Goal: Communication & Community: Answer question/provide support

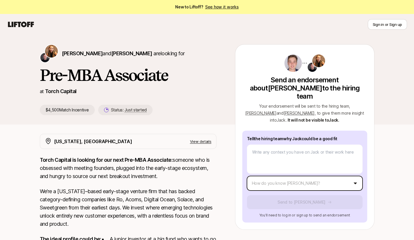
type textarea "x"
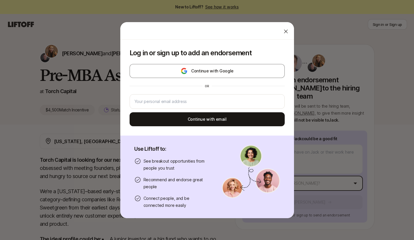
click at [288, 174] on body "New to Liftoff? See how it works Sign in or Sign up Sign in or Sign up [PERSON_…" at bounding box center [207, 120] width 414 height 240
click at [217, 106] on div at bounding box center [207, 101] width 155 height 15
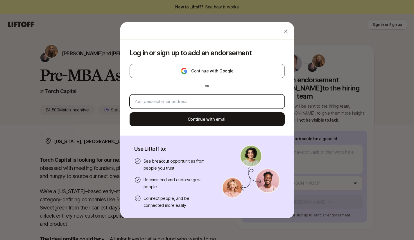
click at [217, 104] on input "email" at bounding box center [207, 101] width 145 height 7
type input "[EMAIL_ADDRESS][DOMAIN_NAME]"
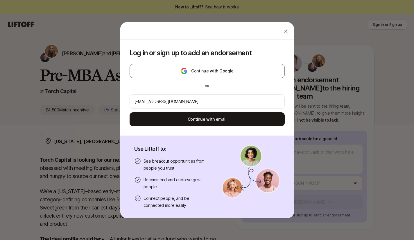
click at [212, 112] on button "Continue with email" at bounding box center [207, 119] width 155 height 14
click at [208, 121] on icon at bounding box center [207, 120] width 12 height 12
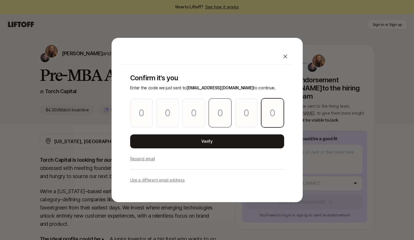
paste input "7"
type input "4"
type input "8"
type input "6"
type input "0"
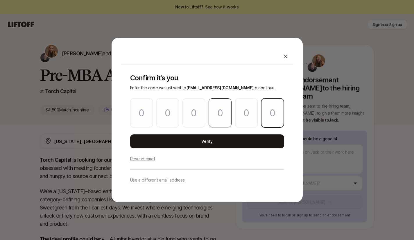
type input "1"
type input "7"
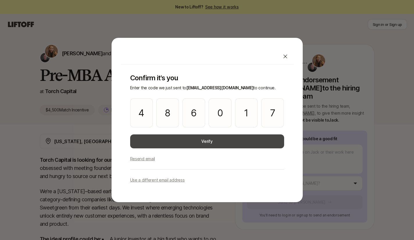
click at [213, 142] on button "Verify" at bounding box center [207, 141] width 154 height 14
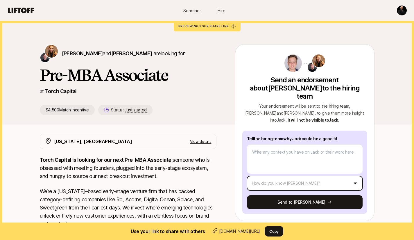
click at [319, 178] on html "Searches Hire Searches Hire [PERSON_NAME] and [PERSON_NAME] are looking for Pre…" at bounding box center [207, 120] width 414 height 240
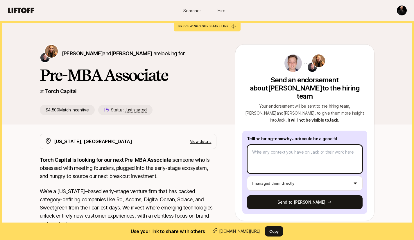
click at [291, 144] on textarea at bounding box center [305, 158] width 116 height 29
type textarea "x"
type textarea "J"
type textarea "x"
type textarea "[PERSON_NAME]"
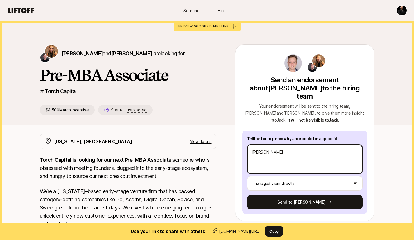
type textarea "x"
type textarea "Jac"
type textarea "x"
type textarea "Jack"
type textarea "x"
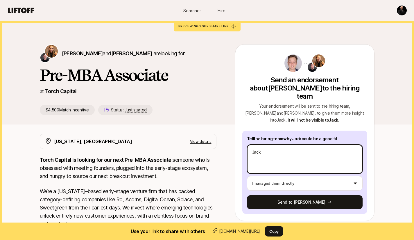
type textarea "Jack"
type textarea "x"
type textarea "[PERSON_NAME]"
type textarea "x"
type textarea "Jack re"
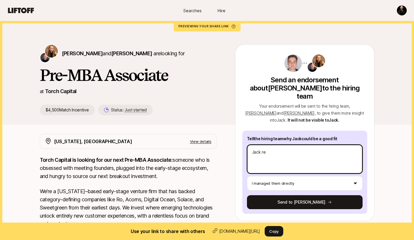
type textarea "x"
type textarea "Jack rep"
type textarea "x"
type textarea "[PERSON_NAME] repo"
type textarea "x"
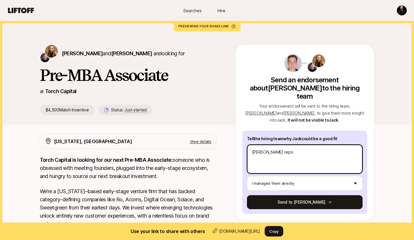
type textarea "Jack repor"
type textarea "x"
type textarea "Jack report"
type textarea "x"
type textarea "Jack reporte"
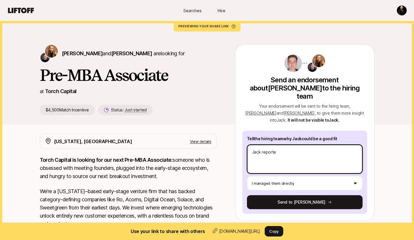
type textarea "x"
type textarea "[PERSON_NAME] reported"
type textarea "x"
type textarea "[PERSON_NAME] reported"
type textarea "x"
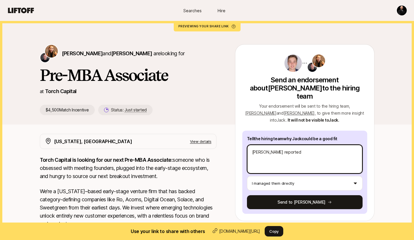
type textarea "[PERSON_NAME] reported t"
type textarea "x"
type textarea "[PERSON_NAME] reported to"
type textarea "x"
type textarea "[PERSON_NAME] reported to"
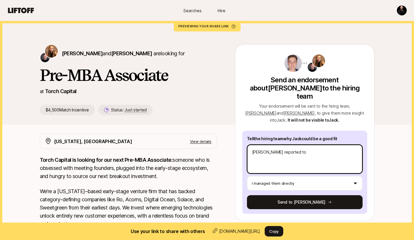
type textarea "x"
type textarea "[PERSON_NAME] reported to m"
type textarea "x"
type textarea "[PERSON_NAME] reported to me"
type textarea "x"
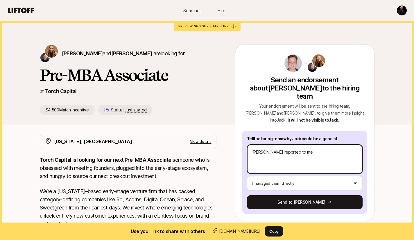
type textarea "[PERSON_NAME] reported to me"
type textarea "x"
type textarea "[PERSON_NAME] reported to me t"
type textarea "x"
type textarea "[PERSON_NAME] reported to me th"
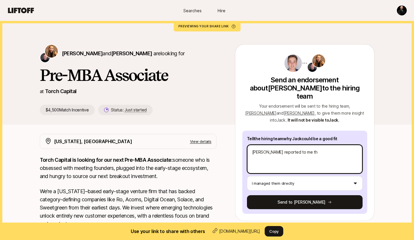
type textarea "x"
type textarea "[PERSON_NAME] reported to me thi"
type textarea "x"
type textarea "[PERSON_NAME] reported to me this"
type textarea "x"
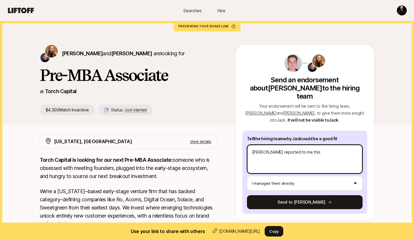
type textarea "[PERSON_NAME] reported to me this"
type textarea "x"
type textarea "[PERSON_NAME] reported to me this s"
type textarea "x"
type textarea "[PERSON_NAME] reported to me this su"
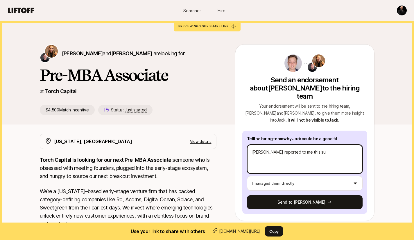
type textarea "x"
type textarea "[PERSON_NAME] reported to me this sum"
type textarea "x"
type textarea "[PERSON_NAME] reported to me this summ"
type textarea "x"
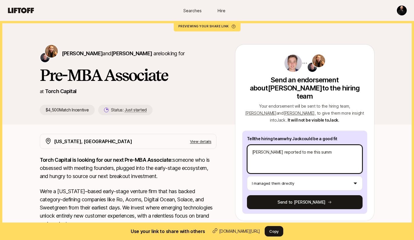
type textarea "[PERSON_NAME] reported to me this summe"
type textarea "x"
type textarea "[PERSON_NAME] reported to me this summer"
type textarea "x"
type textarea "[PERSON_NAME] reported to me this summer"
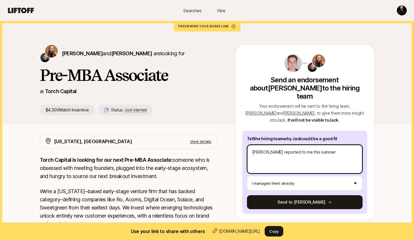
type textarea "x"
type textarea "[PERSON_NAME] reported to me this summer a"
type textarea "x"
type textarea "[PERSON_NAME] reported to me this summer as"
type textarea "x"
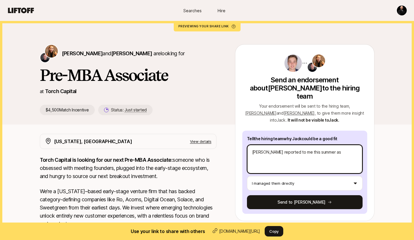
type textarea "[PERSON_NAME] reported to me this summer as"
type textarea "x"
type textarea "[PERSON_NAME] reported to me this summer as a"
type textarea "x"
type textarea "[PERSON_NAME] reported to me this summer as an"
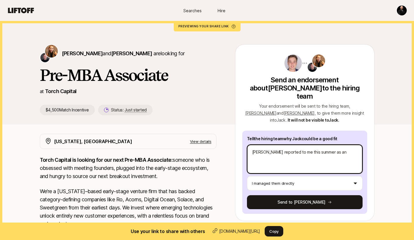
type textarea "x"
type textarea "[PERSON_NAME] reported to me this summer as an"
type textarea "x"
type textarea "[PERSON_NAME] reported to me this summer as an I"
type textarea "x"
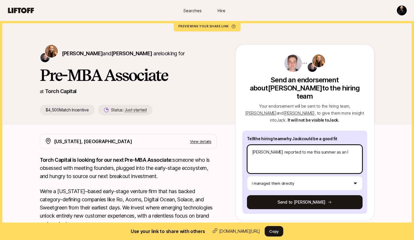
type textarea "[PERSON_NAME] reported to me this summer as an In"
type textarea "x"
type textarea "[PERSON_NAME] reported to me this summer as an Int"
type textarea "x"
type textarea "[PERSON_NAME] reported to me this summer as an Inte"
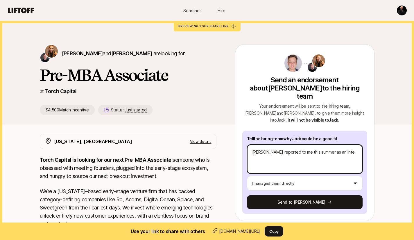
type textarea "x"
type textarea "[PERSON_NAME] reported to me this summer as an Inter"
type textarea "x"
type textarea "[PERSON_NAME] reported to me this summer as an Intern"
type textarea "x"
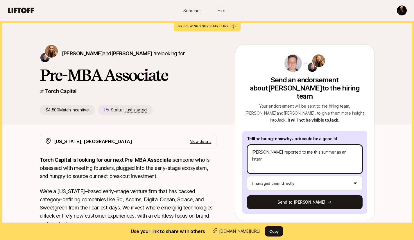
type textarea "[PERSON_NAME] reported to me this summer as an Intern"
type textarea "x"
type textarea "[PERSON_NAME] reported to me this summer as an Intern at"
type textarea "x"
type textarea "[PERSON_NAME] reported to me this summer as an Intern a"
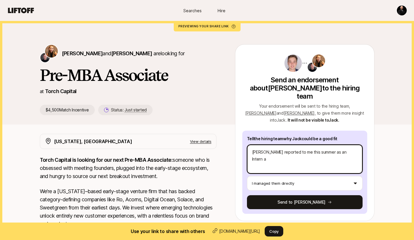
type textarea "x"
type textarea "[PERSON_NAME] reported to me this summer as an Intern"
type textarea "x"
type textarea "[PERSON_NAME] reported to me this summer as an Intern"
type textarea "x"
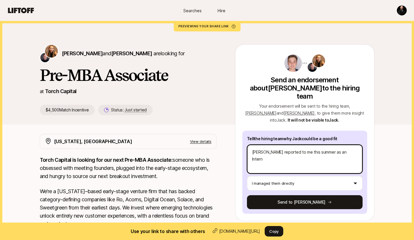
type textarea "[PERSON_NAME] reported to me this summer as an Inter"
type textarea "x"
type textarea "[PERSON_NAME] reported to me this summer as an Inte"
type textarea "x"
type textarea "[PERSON_NAME] reported to me this summer as an Int"
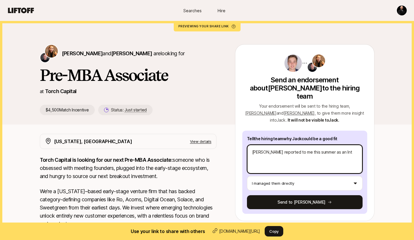
type textarea "x"
type textarea "[PERSON_NAME] reported to me this summer as an In"
type textarea "x"
type textarea "[PERSON_NAME] reported to me this summer as an I"
type textarea "x"
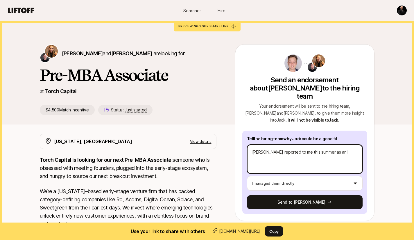
type textarea "[PERSON_NAME] reported to me this summer as an"
type textarea "x"
type textarea "[PERSON_NAME] reported to me this summer as an"
type textarea "x"
type textarea "[PERSON_NAME] reported to me this summer as a"
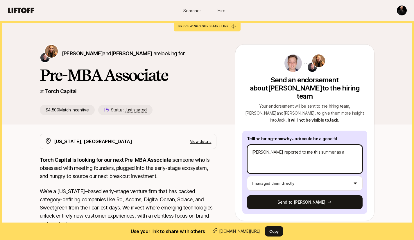
type textarea "x"
type textarea "[PERSON_NAME] reported to me this summer as a"
type textarea "x"
type textarea "[PERSON_NAME] reported to me this summer as a B"
type textarea "x"
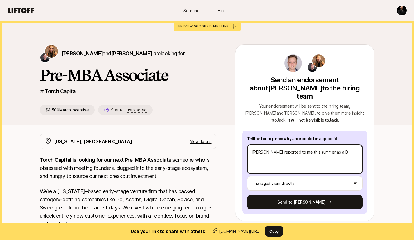
type textarea "[PERSON_NAME] reported to me this summer as a Bu"
type textarea "x"
type textarea "[PERSON_NAME] reported to me this summer as a Bus"
type textarea "x"
type textarea "[PERSON_NAME] reported to me this summer as a Busin"
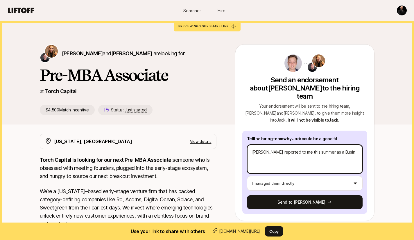
type textarea "x"
type textarea "[PERSON_NAME] reported to me this summer as a Busine"
type textarea "x"
type textarea "[PERSON_NAME] reported to me this summer as a Busines"
type textarea "x"
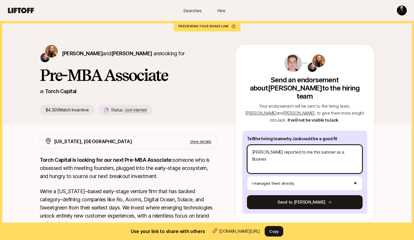
type textarea "[PERSON_NAME] reported to me this summer as a Business"
type textarea "x"
type textarea "[PERSON_NAME] reported to me this summer as a Business"
type textarea "x"
type textarea "[PERSON_NAME] reported to me this summer as a Business D"
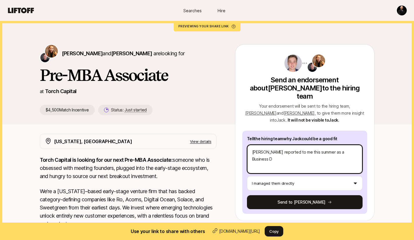
type textarea "x"
type textarea "[PERSON_NAME] reported to me this summer as a Business De"
type textarea "x"
type textarea "[PERSON_NAME] reported to me this summer as a Business Dev"
type textarea "x"
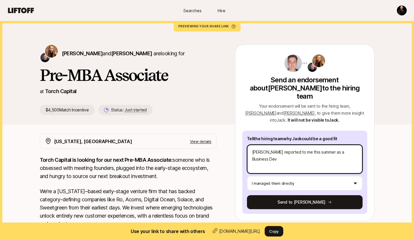
type textarea "[PERSON_NAME] reported to me this summer as a Business Deve"
type textarea "x"
type textarea "[PERSON_NAME] reported to me this summer as a Business Devel"
type textarea "x"
type textarea "[PERSON_NAME] reported to me this summer as a Business Develo"
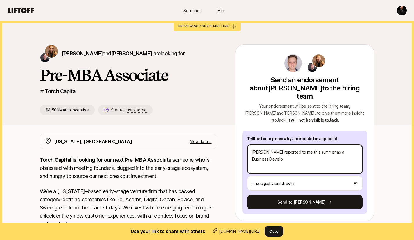
type textarea "x"
type textarea "[PERSON_NAME] reported to me this summer as a Business Developm"
type textarea "x"
type textarea "[PERSON_NAME] reported to me this summer as a Business Developme"
type textarea "x"
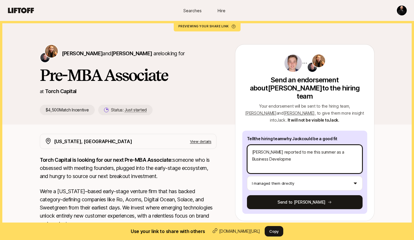
type textarea "[PERSON_NAME] reported to me this summer as a Business Developmen"
type textarea "x"
type textarea "[PERSON_NAME] reported to me this summer as a Business Development"
type textarea "x"
type textarea "[PERSON_NAME] reported to me this summer as a Business Development I"
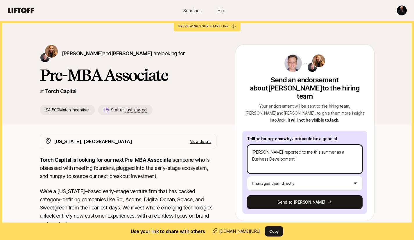
type textarea "x"
type textarea "[PERSON_NAME] reported to me this summer as a Business Development In"
type textarea "x"
type textarea "[PERSON_NAME] reported to me this summer as a Business Development Int"
type textarea "x"
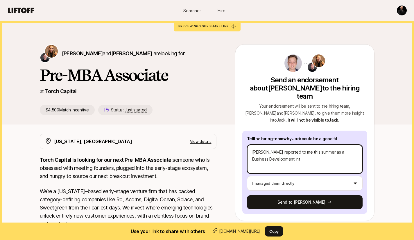
type textarea "[PERSON_NAME] reported to me this summer as a Business Development Inte"
type textarea "x"
type textarea "[PERSON_NAME] reported to me this summer as a Business Development Inter"
type textarea "x"
type textarea "[PERSON_NAME] reported to me this summer as a Business Development Intern"
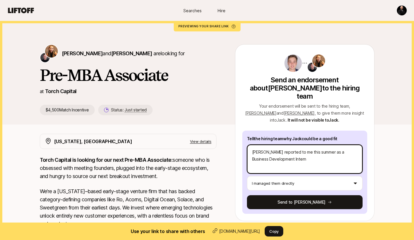
type textarea "x"
type textarea "[PERSON_NAME] reported to me this summer as a Business Development Intern"
type textarea "x"
type textarea "[PERSON_NAME] reported to me this summer as a Business Development Intern a"
type textarea "x"
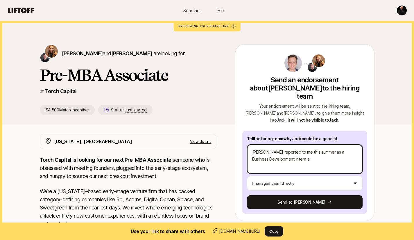
type textarea "[PERSON_NAME] reported to me this summer as a Business Development Intern at"
type textarea "x"
type textarea "[PERSON_NAME] reported to me this summer as a Business Development Intern at"
type textarea "x"
type textarea "[PERSON_NAME] reported to me this summer as a Business Development Intern at B"
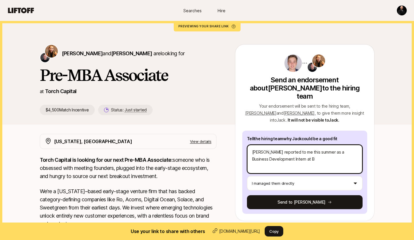
type textarea "x"
type textarea "[PERSON_NAME] reported to me this summer as a Business Development Intern at [G…"
type textarea "x"
type textarea "[PERSON_NAME] reported to me this summer as a Business Development Intern at Blu"
type textarea "x"
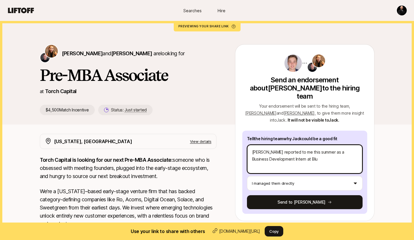
type textarea "[PERSON_NAME] reported to me this summer as a Business Development Intern at Bl…"
type textarea "x"
type textarea "[PERSON_NAME] reported to me this summer as a Business Development Intern at Bl…"
type textarea "x"
type textarea "[PERSON_NAME] reported to me this summer as a Business Development Intern at [G…"
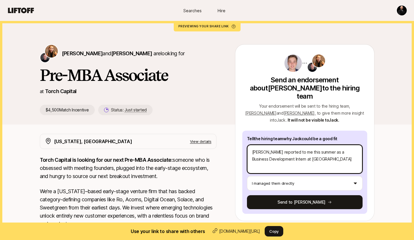
type textarea "x"
type textarea "[PERSON_NAME] reported to me this summer as a Business Development Intern at [G…"
type textarea "x"
type textarea "[PERSON_NAME] reported to me this summer as a Business Development Intern at [G…"
type textarea "x"
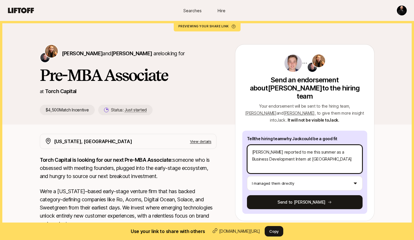
type textarea "[PERSON_NAME] reported to me this summer as a Business Development Intern at [G…"
type textarea "x"
type textarea "[PERSON_NAME] reported to me this summer as a Business Development Intern at Bl…"
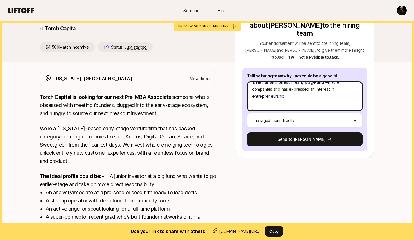
scroll to position [121, 0]
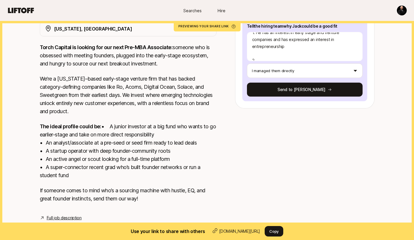
click at [59, 217] on link "Full job description" at bounding box center [64, 217] width 35 height 7
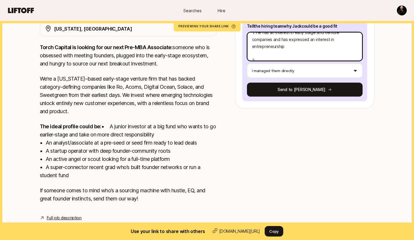
click at [268, 39] on textarea "[PERSON_NAME] reported to me this summer as a Business Development Intern at [G…" at bounding box center [305, 46] width 116 height 29
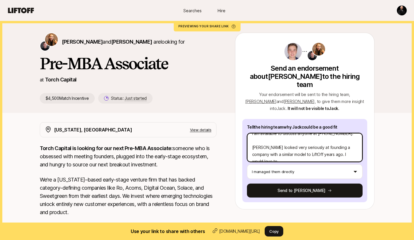
scroll to position [160, 0]
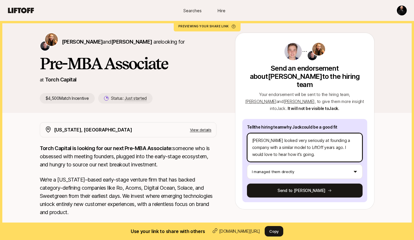
click at [325, 142] on textarea "[PERSON_NAME] reported to me this summer as a Business Development Intern at [G…" at bounding box center [305, 147] width 116 height 29
click at [333, 140] on textarea "[PERSON_NAME] reported to me this summer as a Business Development Intern at [G…" at bounding box center [305, 147] width 116 height 29
drag, startPoint x: 337, startPoint y: 146, endPoint x: 247, endPoint y: 132, distance: 90.4
click at [247, 133] on textarea "[PERSON_NAME] reported to me this summer as a Business Development Intern at [G…" at bounding box center [305, 147] width 116 height 29
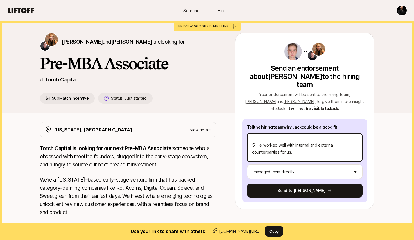
scroll to position [133, 0]
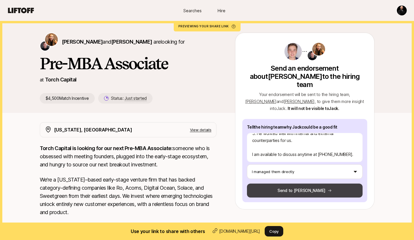
click at [307, 183] on button "Send to [PERSON_NAME]" at bounding box center [305, 190] width 116 height 14
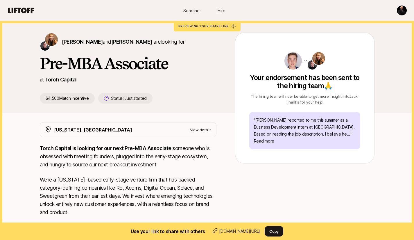
click at [30, 31] on div "[PERSON_NAME] and [PERSON_NAME] are looking for Pre-MBA Associate at Torch Capi…" at bounding box center [207, 60] width 414 height 103
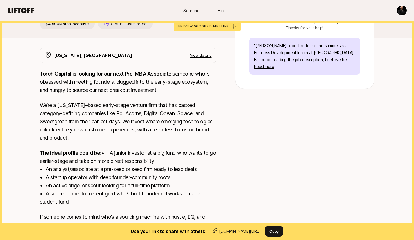
scroll to position [0, 0]
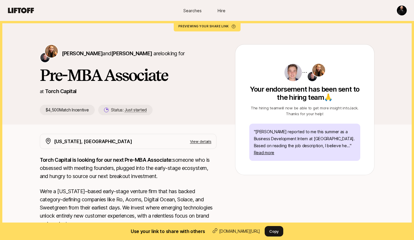
click at [195, 9] on span "Searches" at bounding box center [192, 11] width 18 height 6
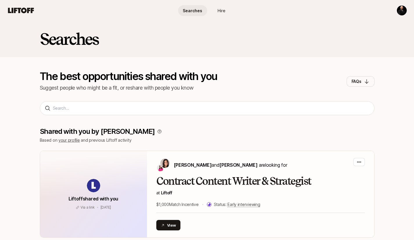
click at [19, 10] on icon at bounding box center [21, 11] width 26 height 6
